Goal: Information Seeking & Learning: Check status

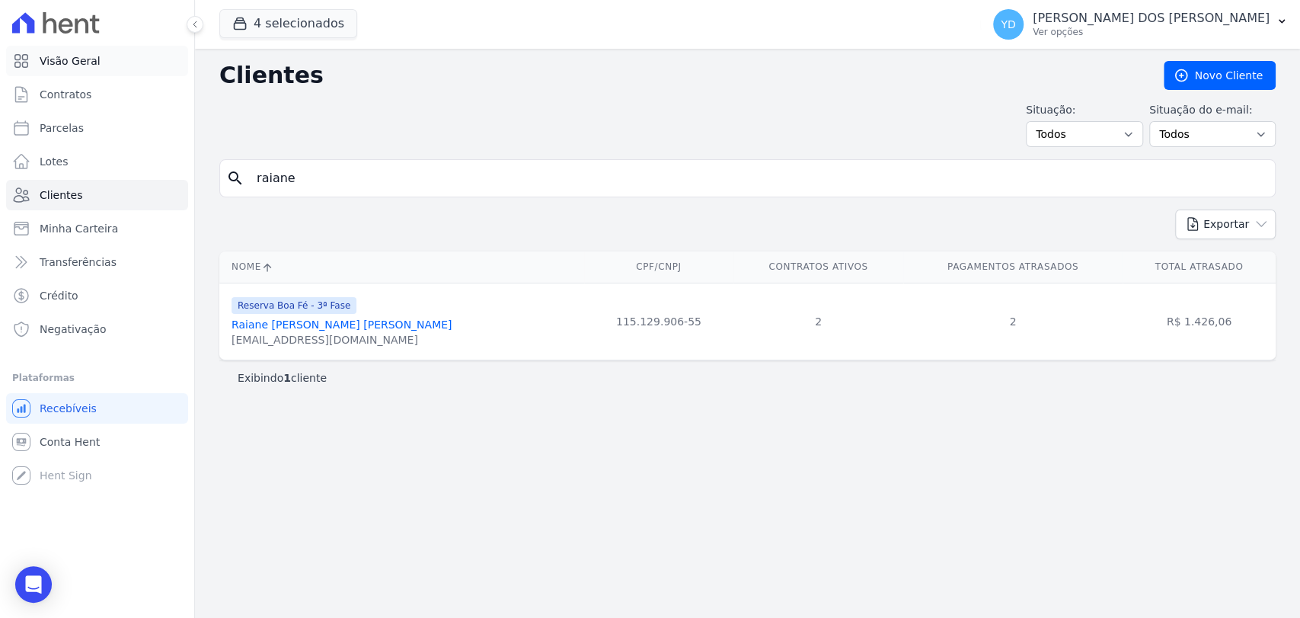
click at [128, 50] on link "Visão Geral" at bounding box center [97, 61] width 182 height 30
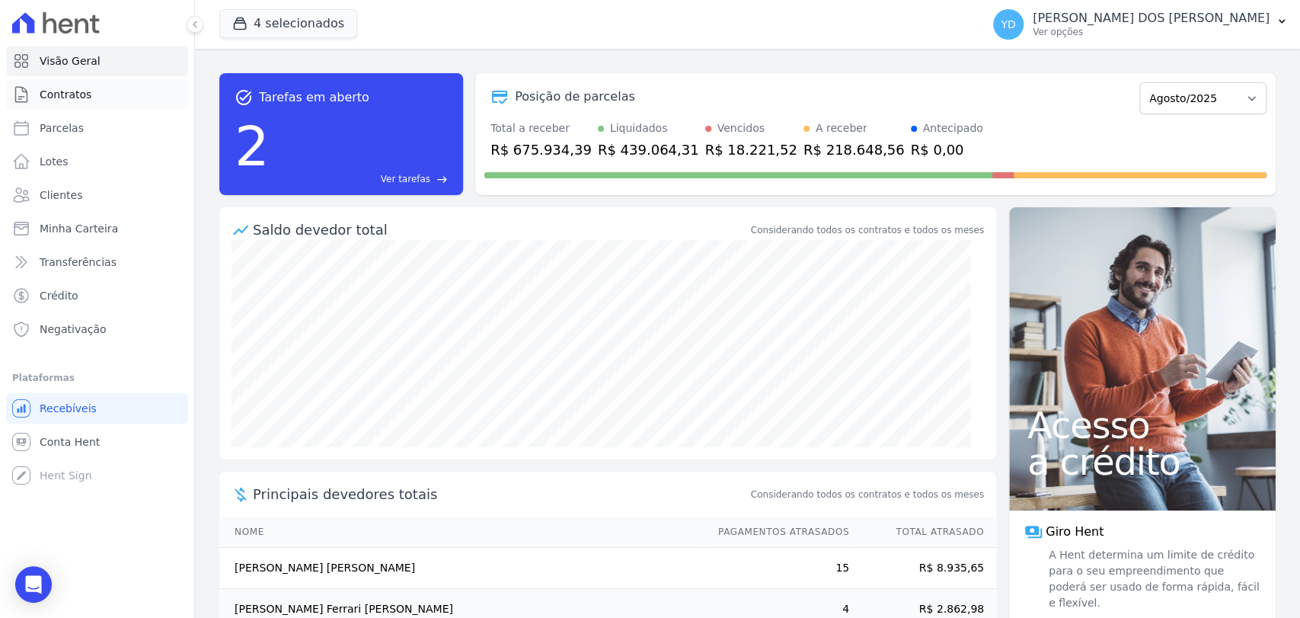
click at [93, 87] on link "Contratos" at bounding box center [97, 94] width 182 height 30
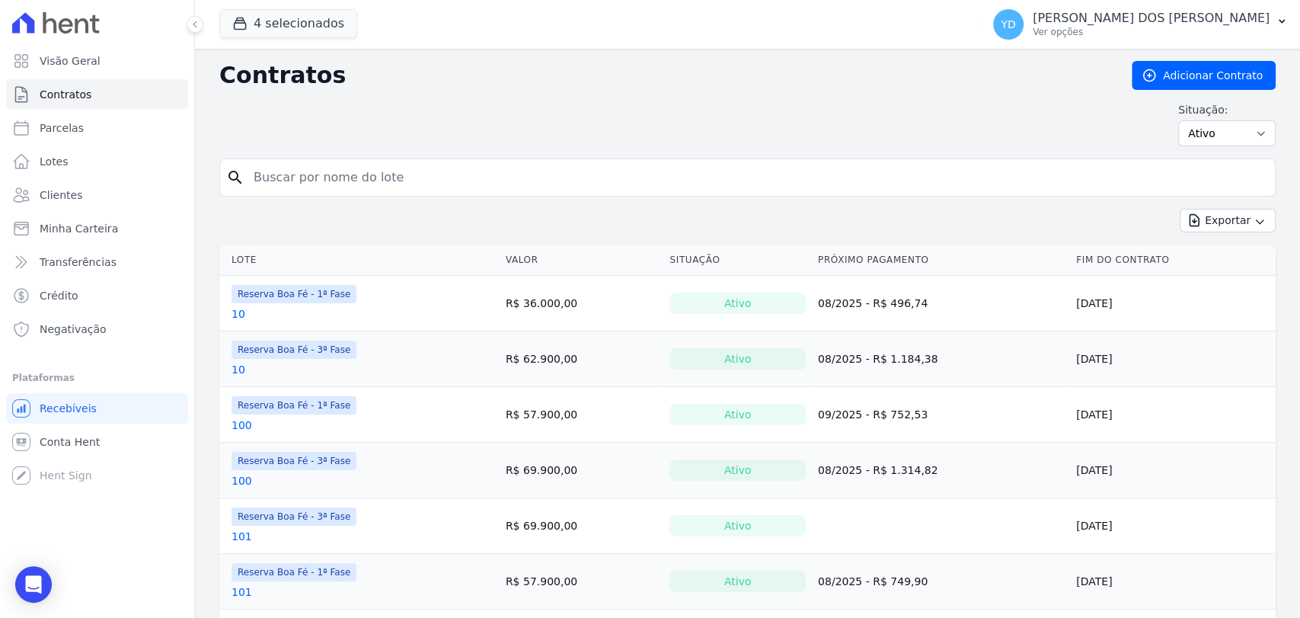
click at [348, 180] on input "search" at bounding box center [756, 177] width 1024 height 30
type input "e1"
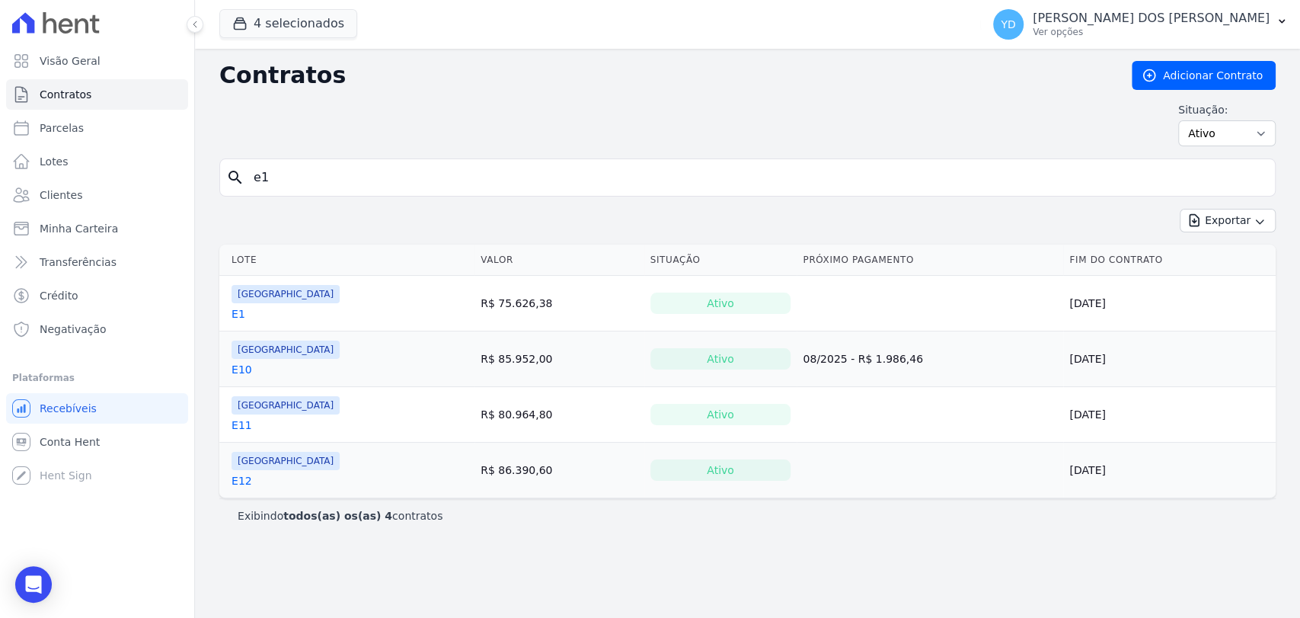
click at [235, 318] on link "E1" at bounding box center [238, 313] width 14 height 15
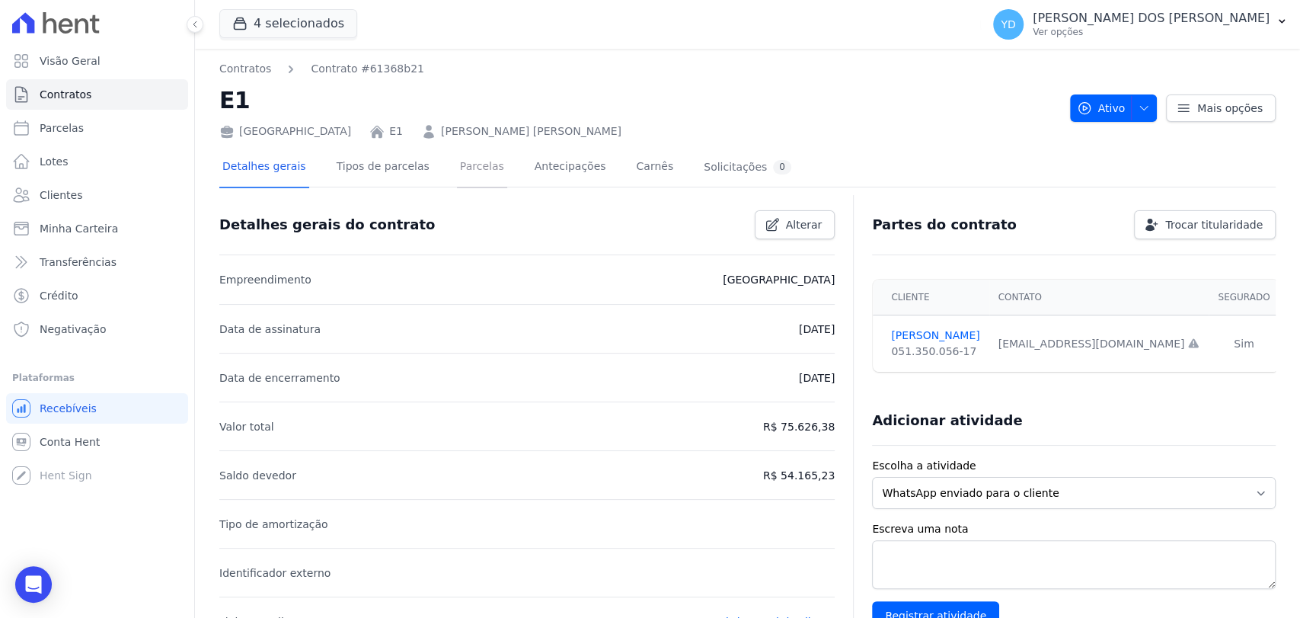
click at [469, 174] on link "Parcelas" at bounding box center [482, 168] width 50 height 40
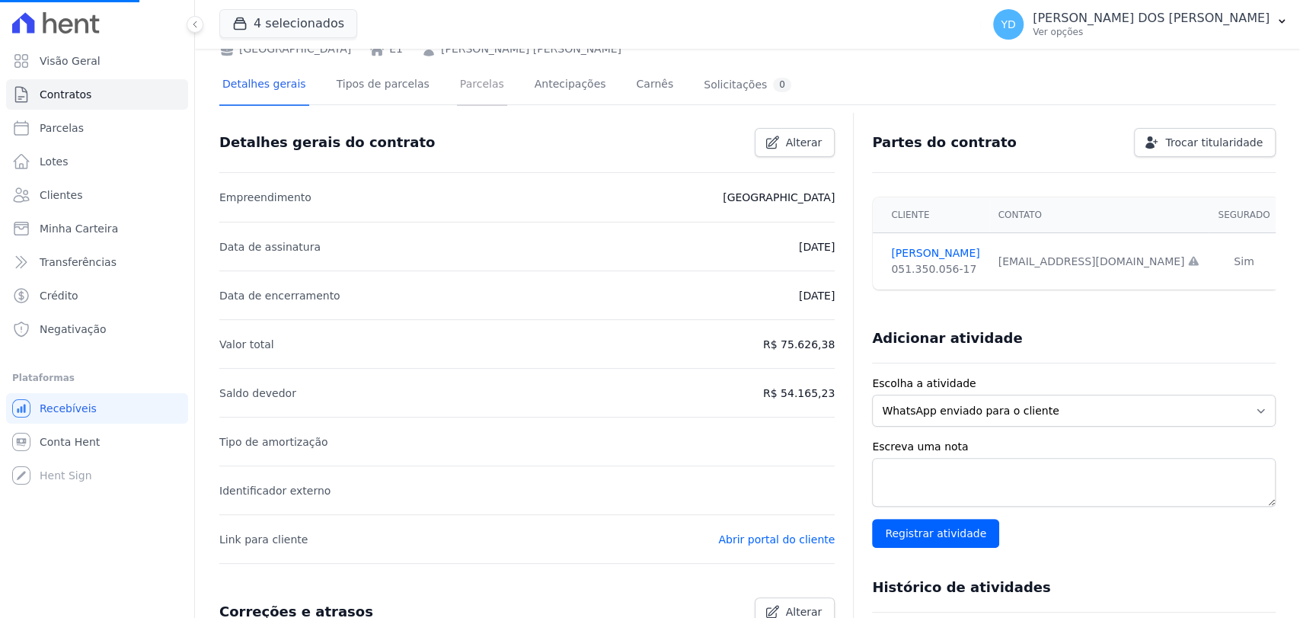
scroll to position [85, 0]
click at [469, 81] on link "Parcelas" at bounding box center [482, 83] width 50 height 40
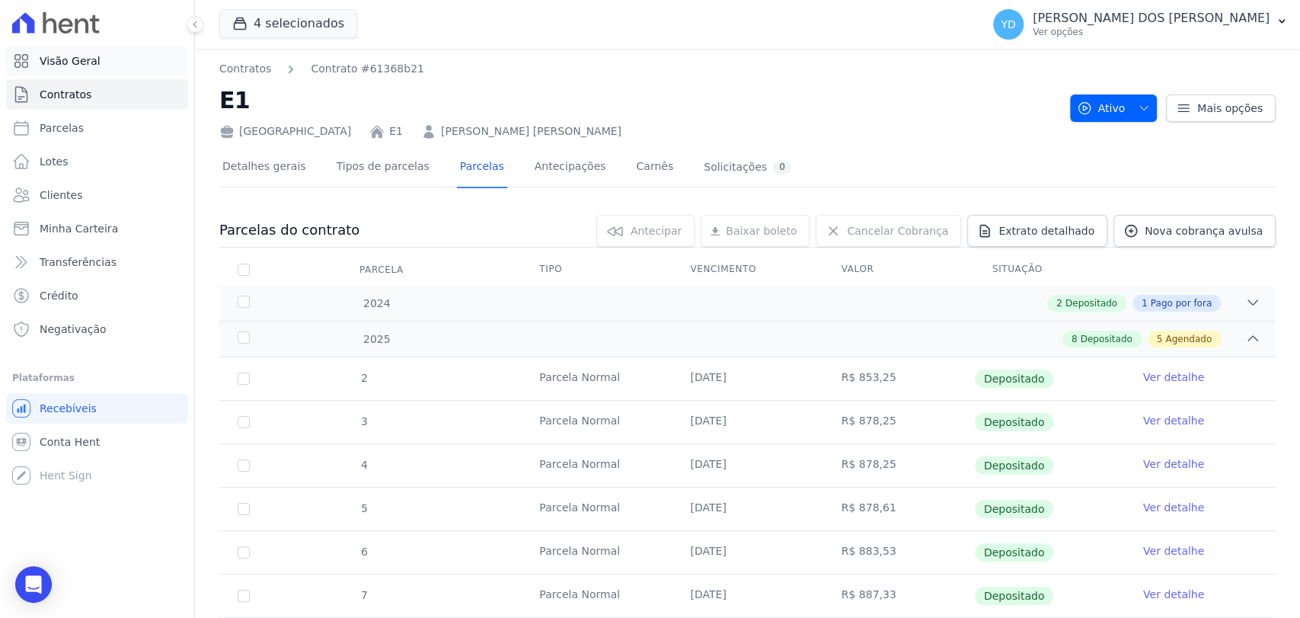
click at [126, 56] on link "Visão Geral" at bounding box center [97, 61] width 182 height 30
